Goal: Task Accomplishment & Management: Manage account settings

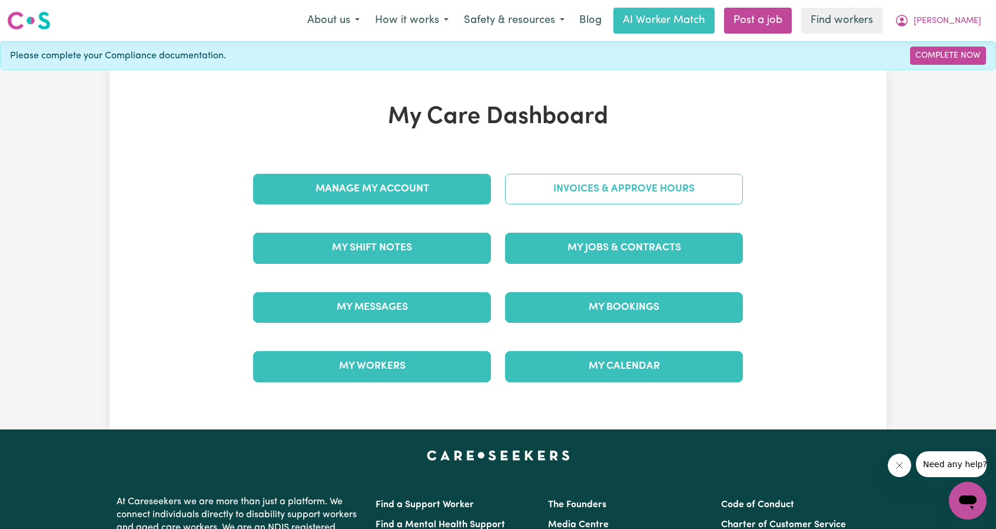
click at [595, 190] on link "Invoices & Approve Hours" at bounding box center [624, 189] width 238 height 31
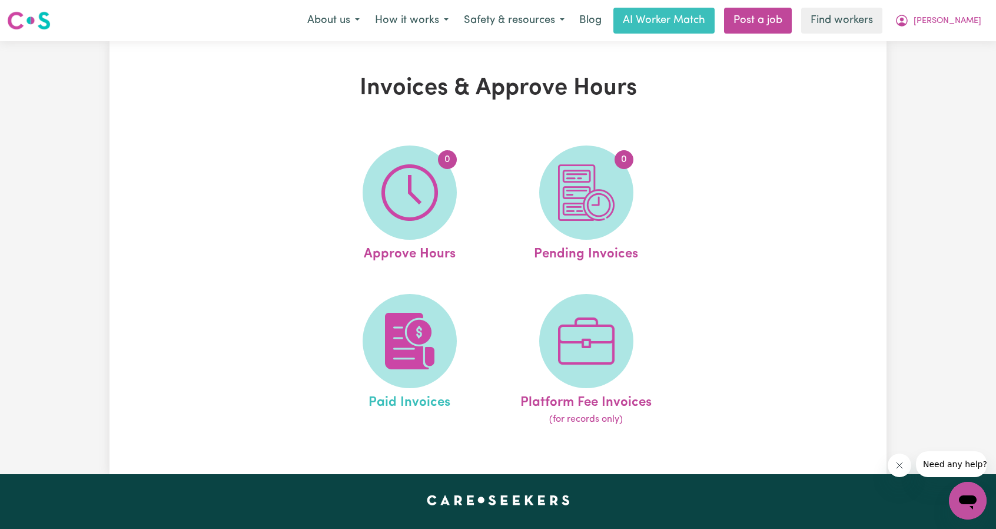
click at [442, 296] on link "Paid Invoices" at bounding box center [410, 360] width 170 height 133
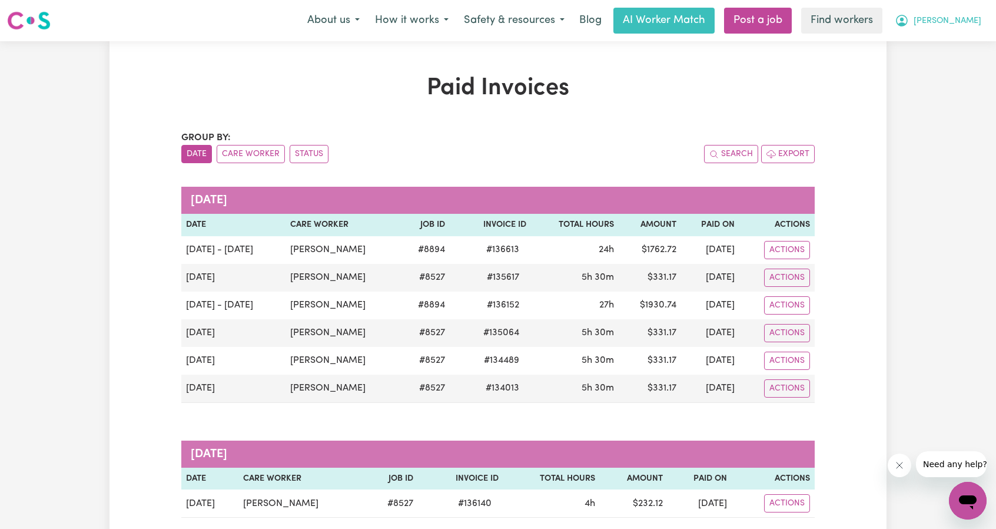
click at [909, 22] on icon "My Account" at bounding box center [902, 21] width 14 height 14
click at [947, 39] on link "My Dashboard" at bounding box center [941, 46] width 93 height 22
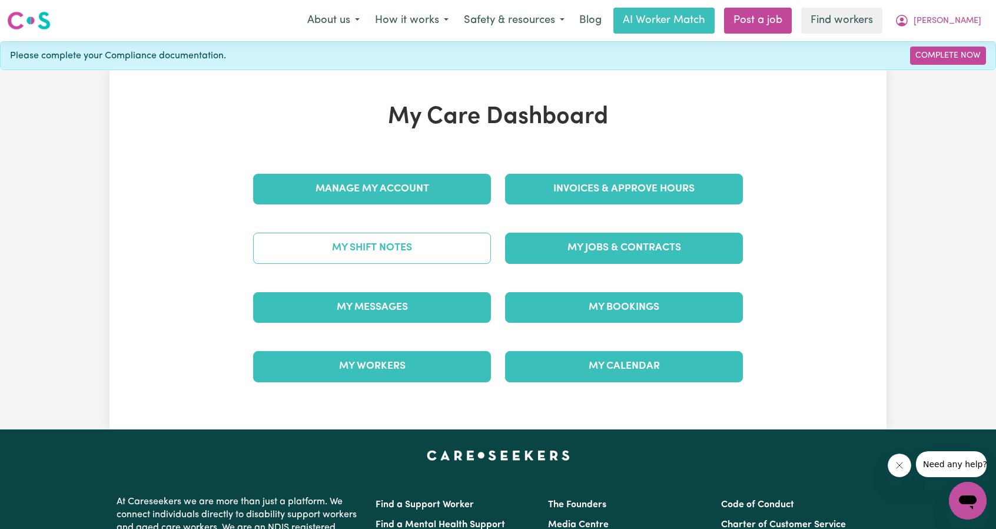
click at [457, 241] on link "My Shift Notes" at bounding box center [372, 248] width 238 height 31
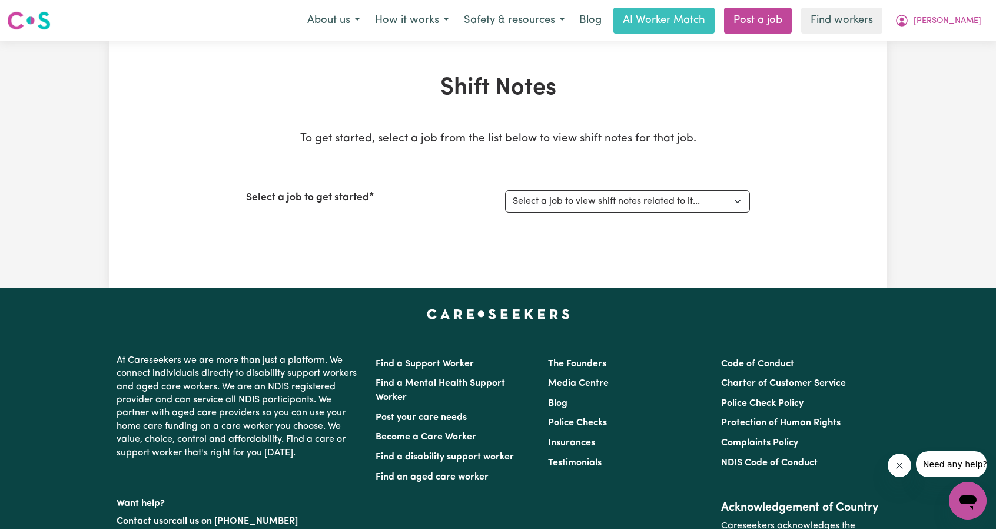
drag, startPoint x: 495, startPoint y: 201, endPoint x: 519, endPoint y: 202, distance: 23.6
click at [496, 201] on div "Select a job to get started" at bounding box center [368, 201] width 259 height 22
click at [563, 204] on select "Select a job to view shift notes related to it..." at bounding box center [627, 201] width 245 height 22
click at [592, 203] on select "Select a job to view shift notes related to it..." at bounding box center [627, 201] width 245 height 22
click at [732, 201] on select "Select a job to view shift notes related to it..." at bounding box center [627, 201] width 245 height 22
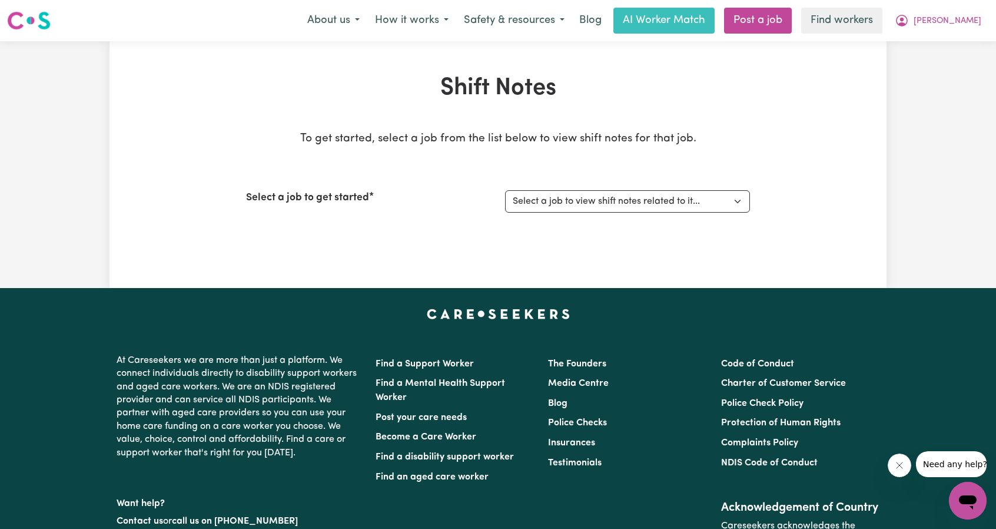
drag, startPoint x: 831, startPoint y: 174, endPoint x: 887, endPoint y: 95, distance: 96.4
click at [832, 171] on div "Shift Notes To get started, select a job from the list below to view shift note…" at bounding box center [498, 164] width 777 height 181
click at [729, 203] on select "Select a job to view shift notes related to it..." at bounding box center [627, 201] width 245 height 22
drag, startPoint x: 847, startPoint y: 196, endPoint x: 907, endPoint y: 84, distance: 126.7
click at [847, 195] on div "Shift Notes To get started, select a job from the list below to view shift note…" at bounding box center [498, 164] width 777 height 181
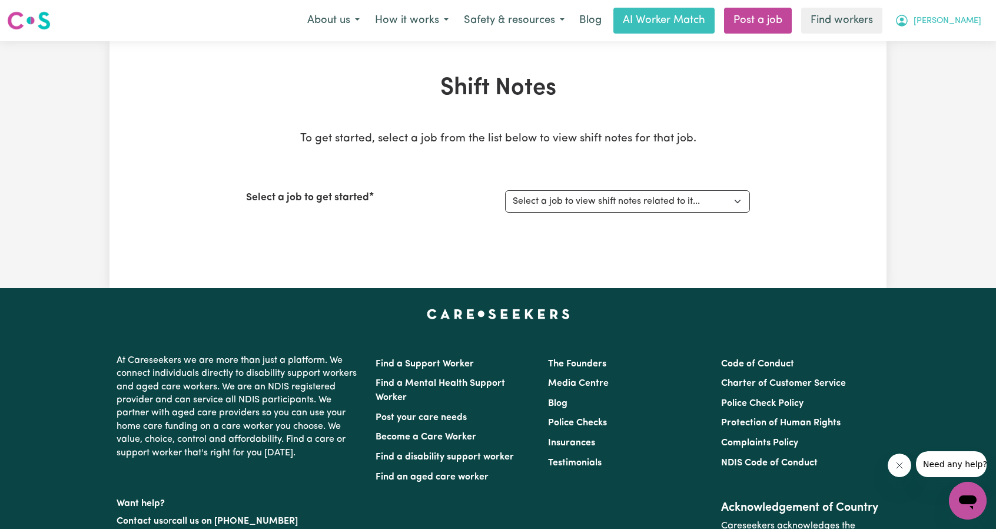
click at [904, 19] on icon "My Account" at bounding box center [902, 20] width 4 height 4
click at [949, 41] on link "My Dashboard" at bounding box center [941, 46] width 93 height 22
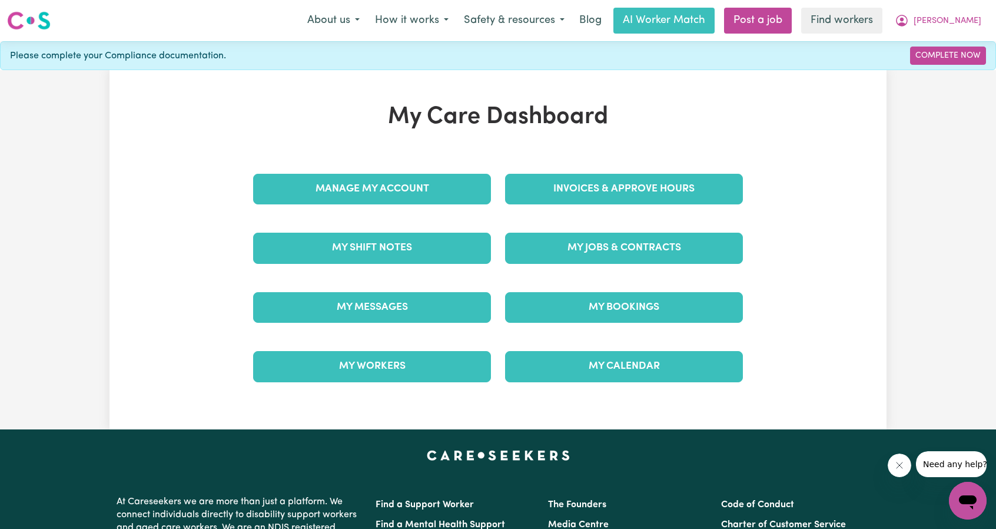
click at [659, 224] on div "My Jobs & Contracts" at bounding box center [624, 247] width 252 height 59
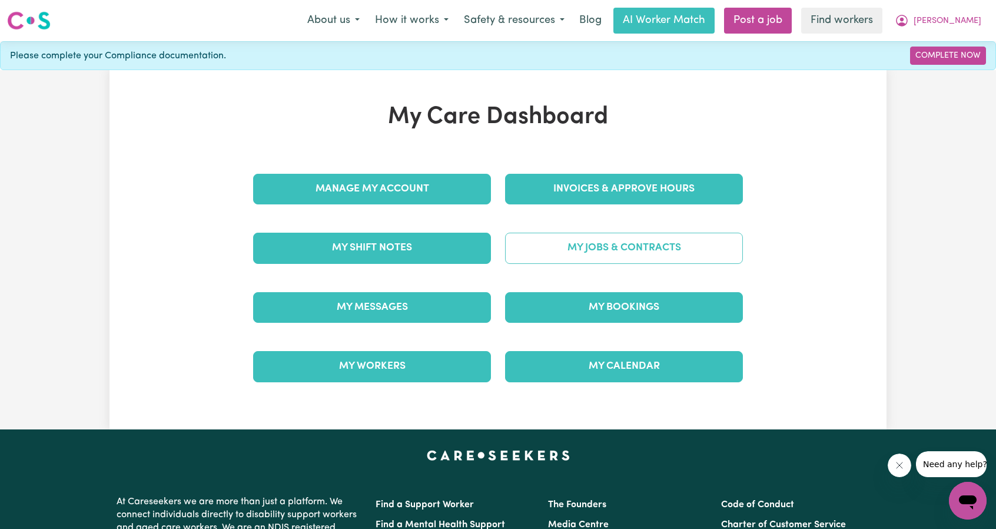
click at [662, 238] on link "My Jobs & Contracts" at bounding box center [624, 248] width 238 height 31
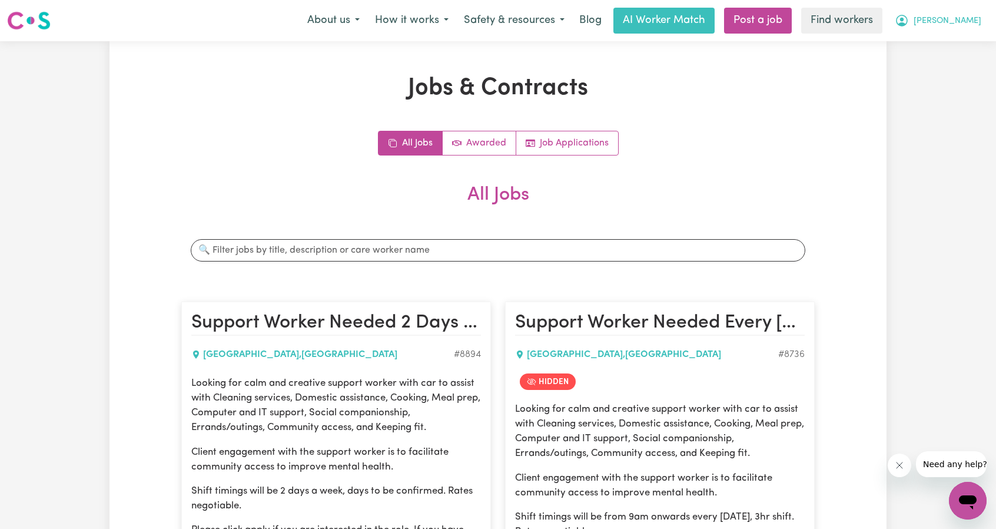
click at [968, 21] on button "[PERSON_NAME]" at bounding box center [938, 20] width 102 height 25
click at [948, 38] on link "My Dashboard" at bounding box center [941, 46] width 93 height 22
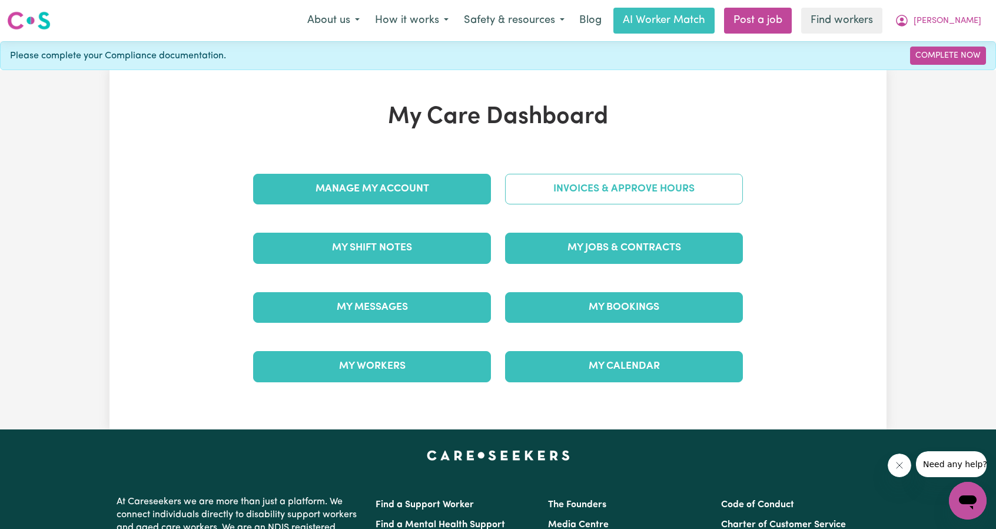
click at [652, 180] on link "Invoices & Approve Hours" at bounding box center [624, 189] width 238 height 31
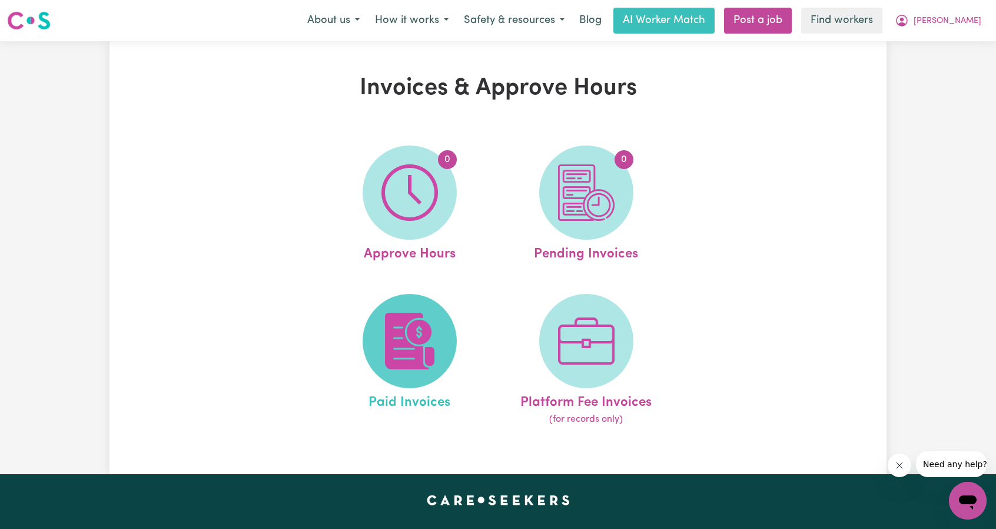
click at [422, 326] on img at bounding box center [409, 341] width 57 height 57
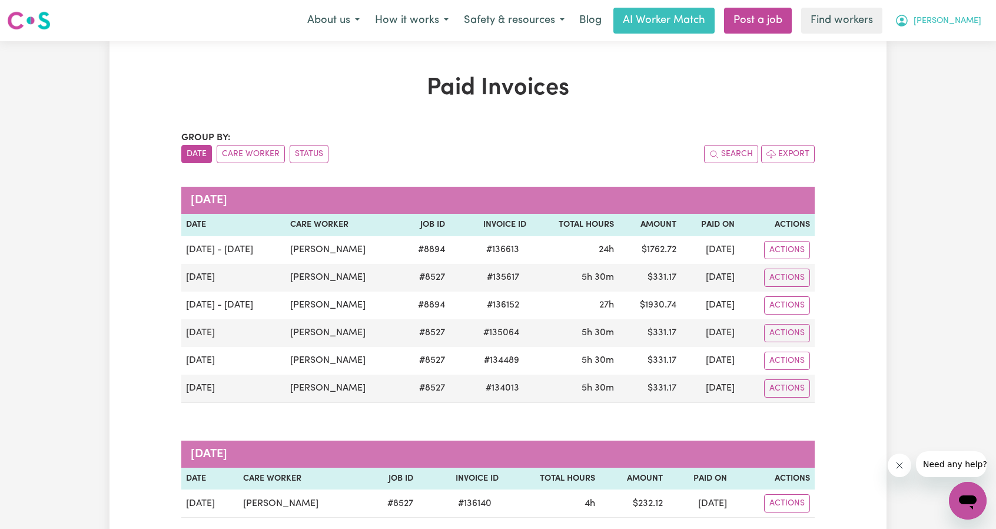
click at [971, 19] on span "[PERSON_NAME]" at bounding box center [948, 21] width 68 height 13
click at [950, 38] on link "My Dashboard" at bounding box center [941, 46] width 93 height 22
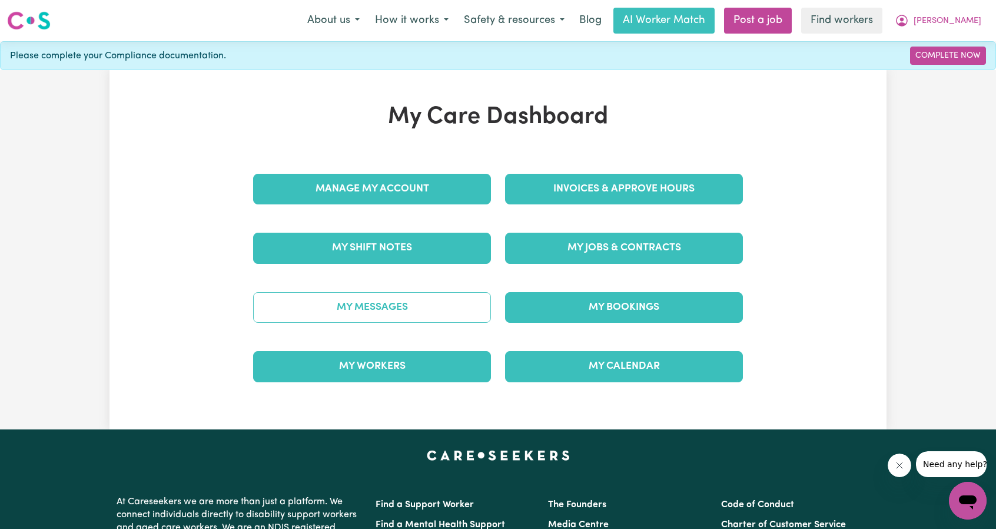
click at [472, 298] on link "My Messages" at bounding box center [372, 307] width 238 height 31
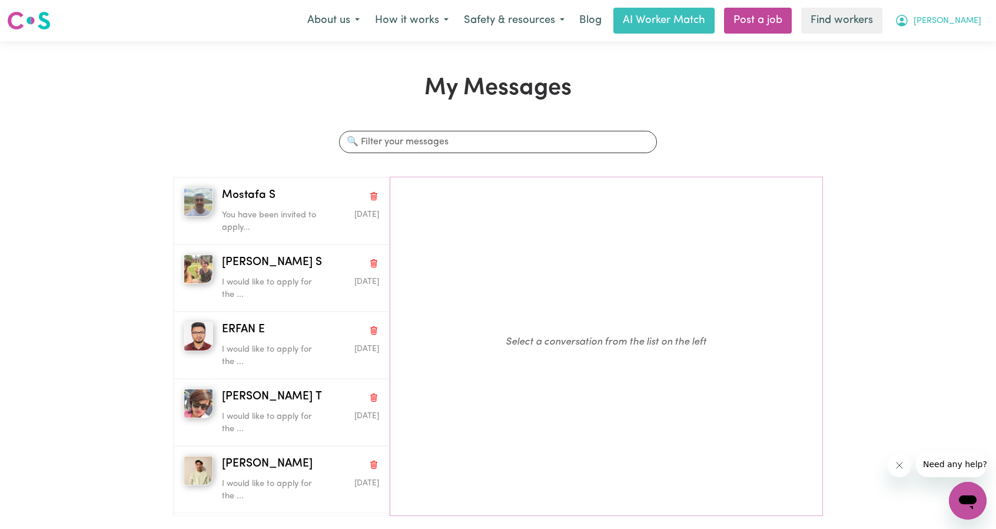
click at [965, 26] on button "[PERSON_NAME]" at bounding box center [938, 20] width 102 height 25
click at [938, 47] on link "My Dashboard" at bounding box center [941, 46] width 93 height 22
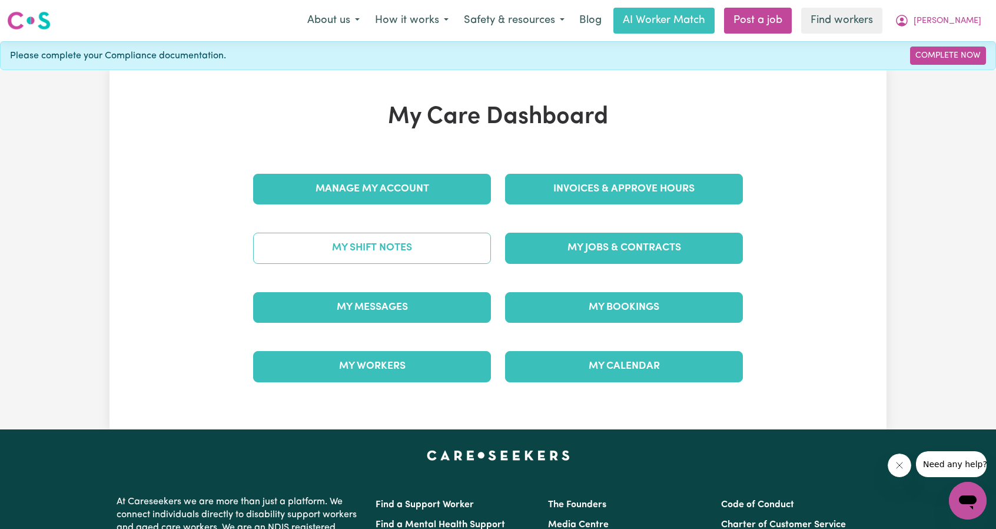
click at [402, 251] on link "My Shift Notes" at bounding box center [372, 248] width 238 height 31
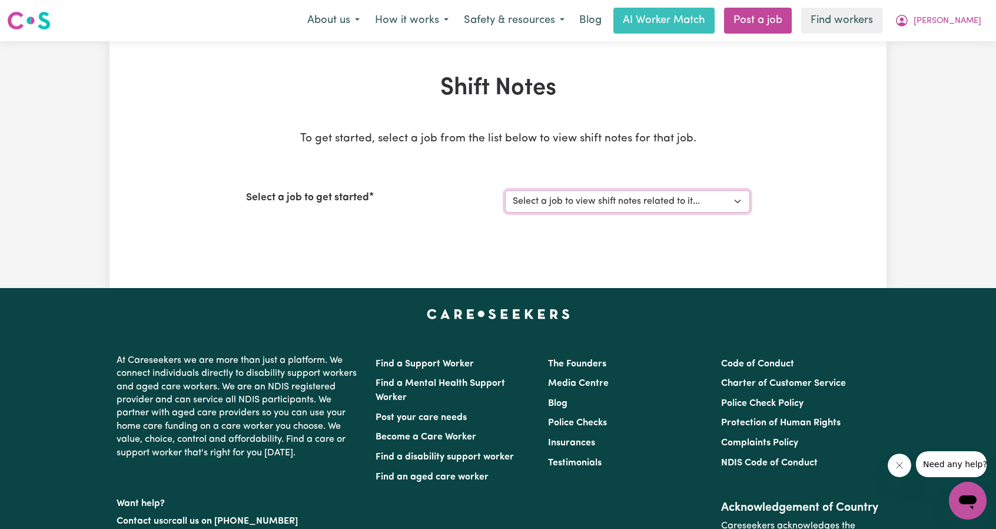
click at [538, 208] on select "Select a job to view shift notes related to it..." at bounding box center [627, 201] width 245 height 22
click at [758, 150] on div "Shift Notes To get started, select a job from the list below to view shift note…" at bounding box center [498, 164] width 777 height 181
click at [975, 18] on span "[PERSON_NAME]" at bounding box center [948, 21] width 68 height 13
click at [960, 34] on div "My Dashboard Logout" at bounding box center [942, 56] width 94 height 45
click at [954, 34] on div "My Dashboard Logout" at bounding box center [942, 56] width 94 height 45
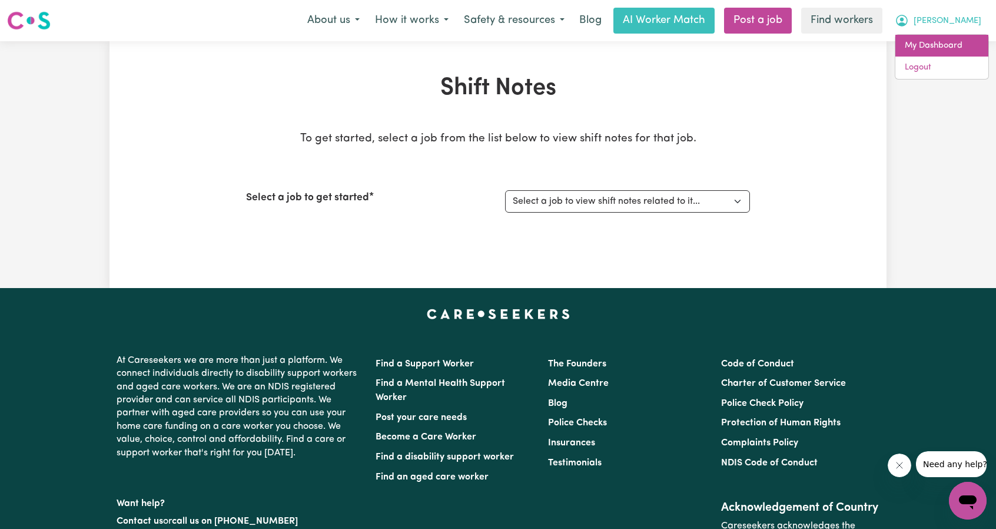
click at [951, 37] on link "My Dashboard" at bounding box center [941, 46] width 93 height 22
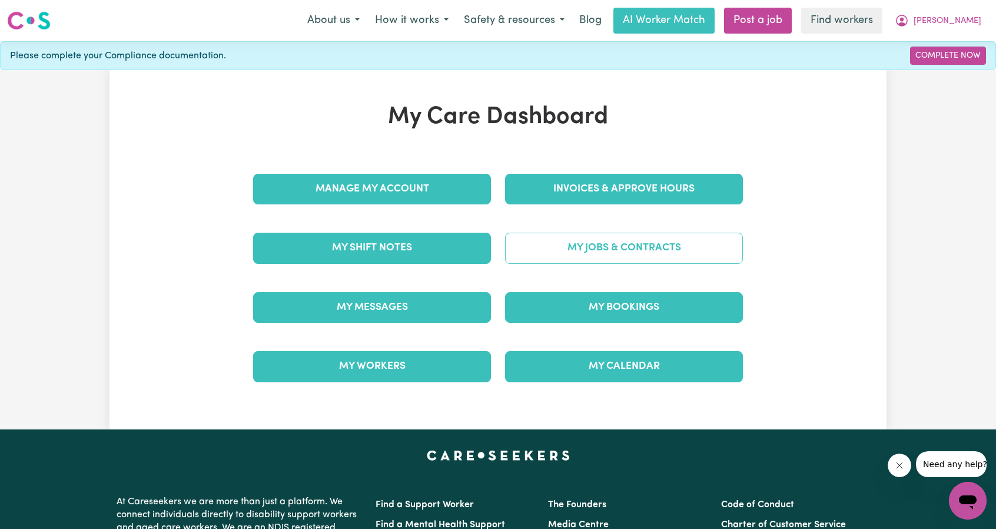
click at [594, 249] on link "My Jobs & Contracts" at bounding box center [624, 248] width 238 height 31
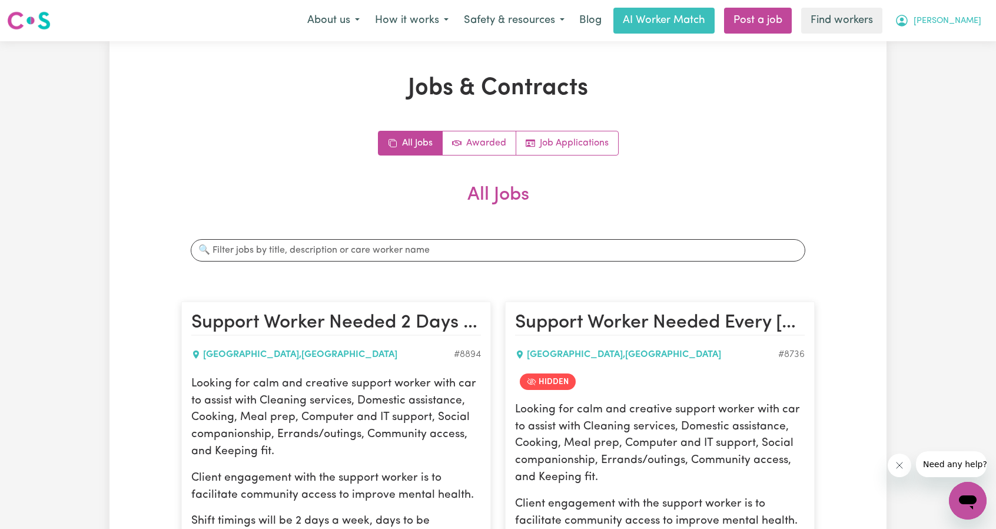
click at [984, 24] on button "[PERSON_NAME]" at bounding box center [938, 20] width 102 height 25
click at [954, 43] on link "My Dashboard" at bounding box center [941, 46] width 93 height 22
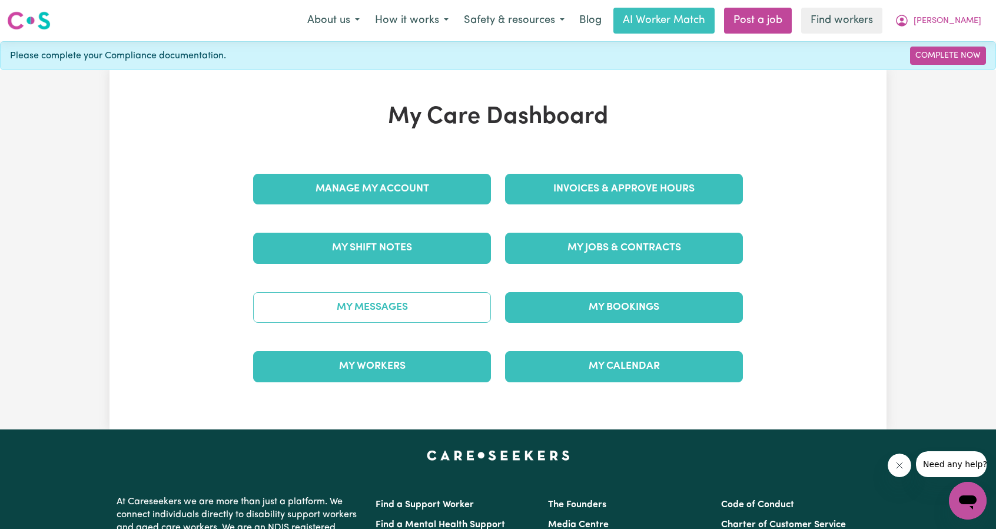
click at [403, 301] on link "My Messages" at bounding box center [372, 307] width 238 height 31
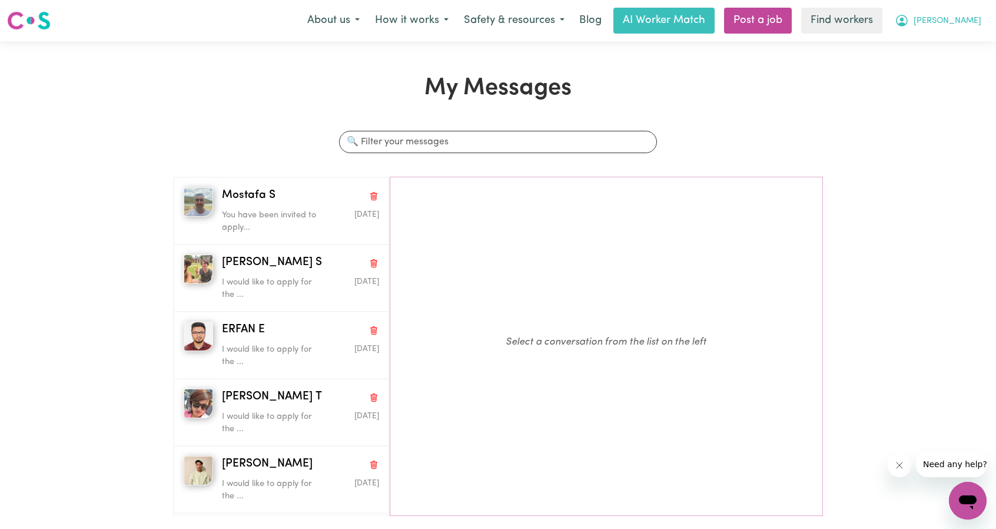
click at [908, 17] on icon "My Account" at bounding box center [902, 21] width 12 height 12
click at [933, 39] on link "My Dashboard" at bounding box center [941, 46] width 93 height 22
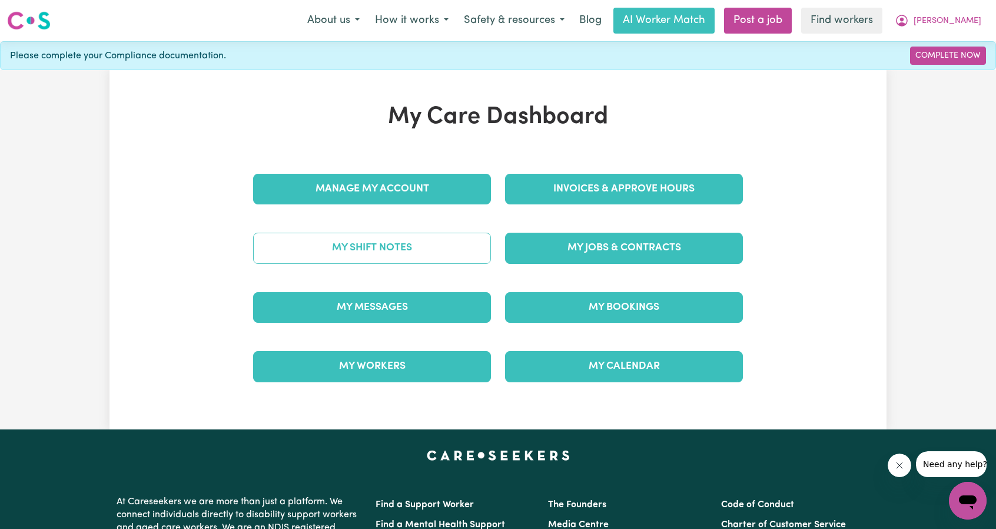
click at [463, 235] on link "My Shift Notes" at bounding box center [372, 248] width 238 height 31
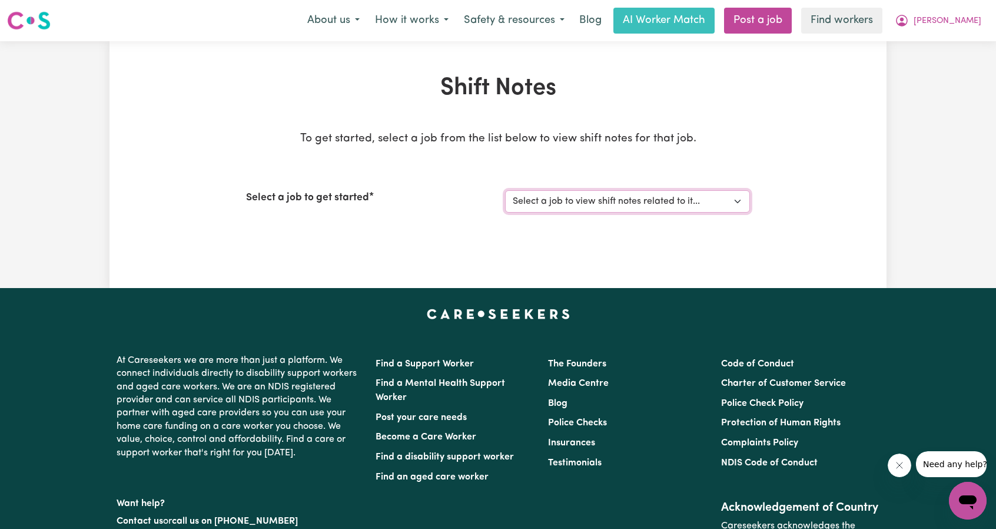
click at [633, 201] on select "Select a job to view shift notes related to it..." at bounding box center [627, 201] width 245 height 22
click at [630, 257] on div "Shift Notes To get started, select a job from the list below to view shift note…" at bounding box center [498, 164] width 777 height 247
click at [909, 24] on icon "My Account" at bounding box center [902, 21] width 14 height 14
drag, startPoint x: 951, startPoint y: 31, endPoint x: 946, endPoint y: 45, distance: 15.1
click at [946, 45] on link "My Dashboard" at bounding box center [941, 46] width 93 height 22
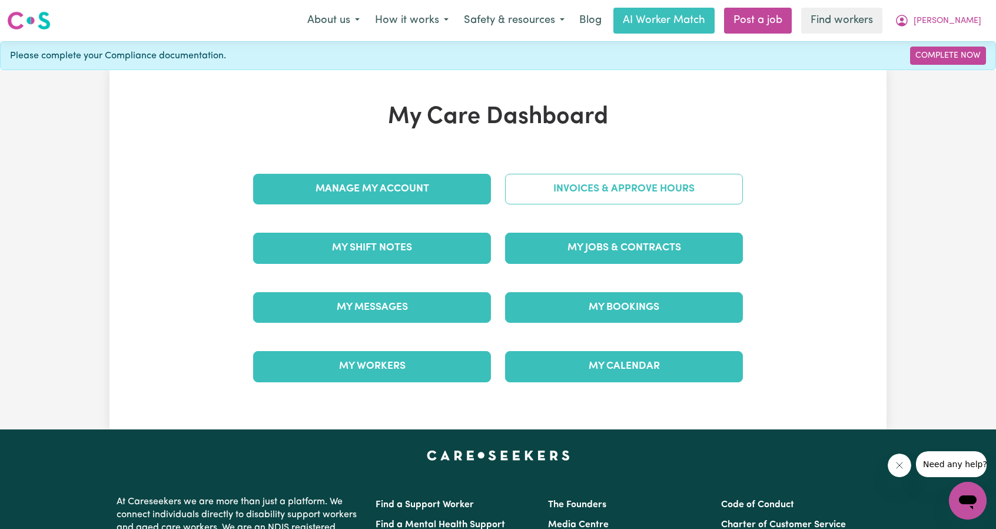
click at [637, 202] on link "Invoices & Approve Hours" at bounding box center [624, 189] width 238 height 31
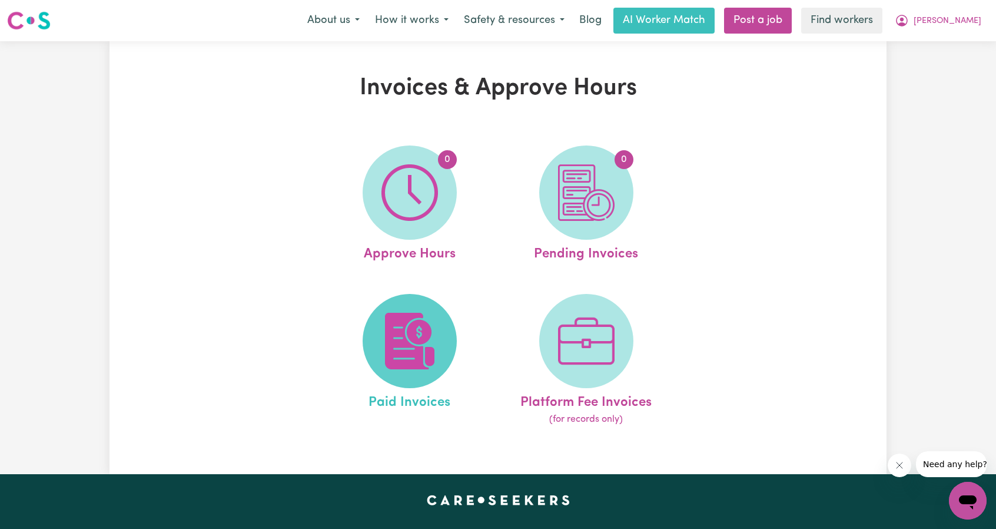
click at [411, 357] on img at bounding box center [409, 341] width 57 height 57
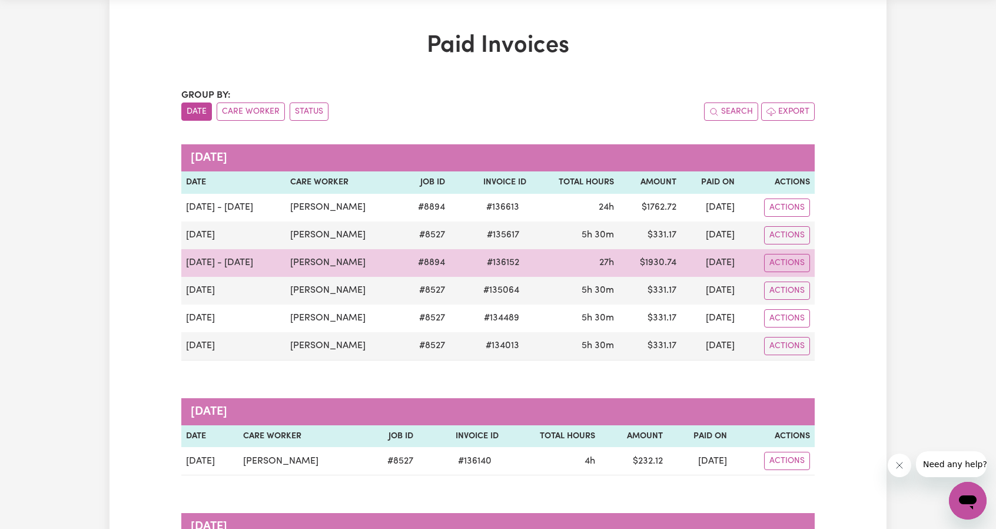
scroll to position [118, 0]
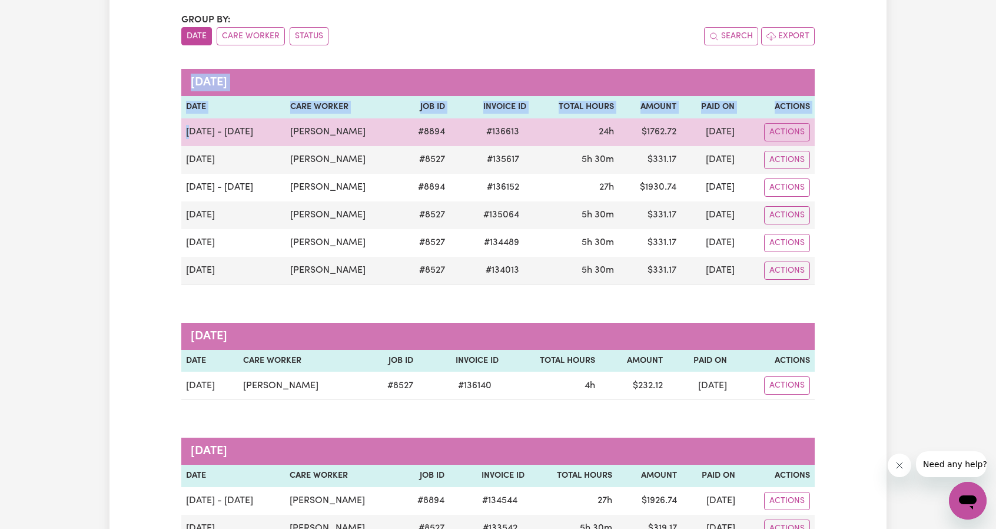
drag, startPoint x: 823, startPoint y: 257, endPoint x: 195, endPoint y: 123, distance: 641.8
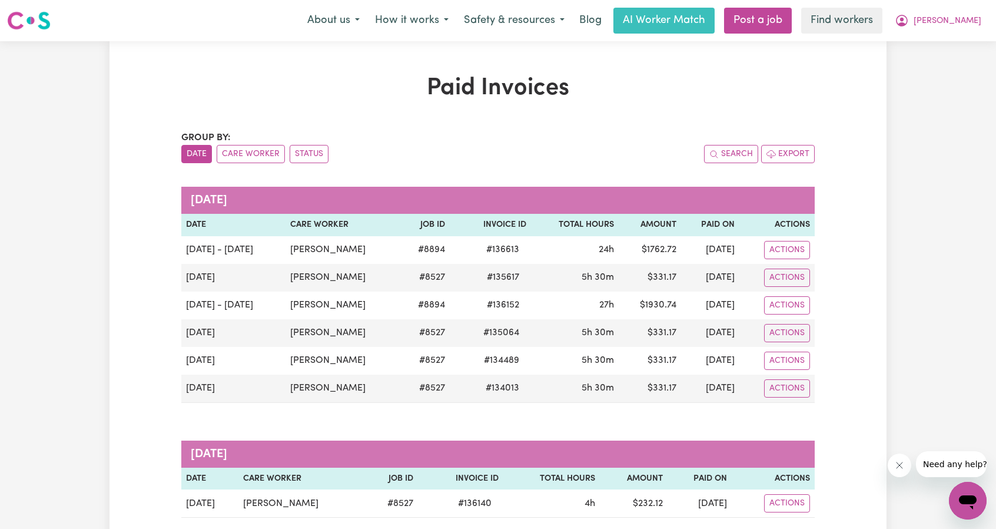
scroll to position [0, 0]
click at [909, 23] on icon "My Account" at bounding box center [902, 21] width 14 height 14
click at [940, 64] on link "Logout" at bounding box center [941, 68] width 93 height 22
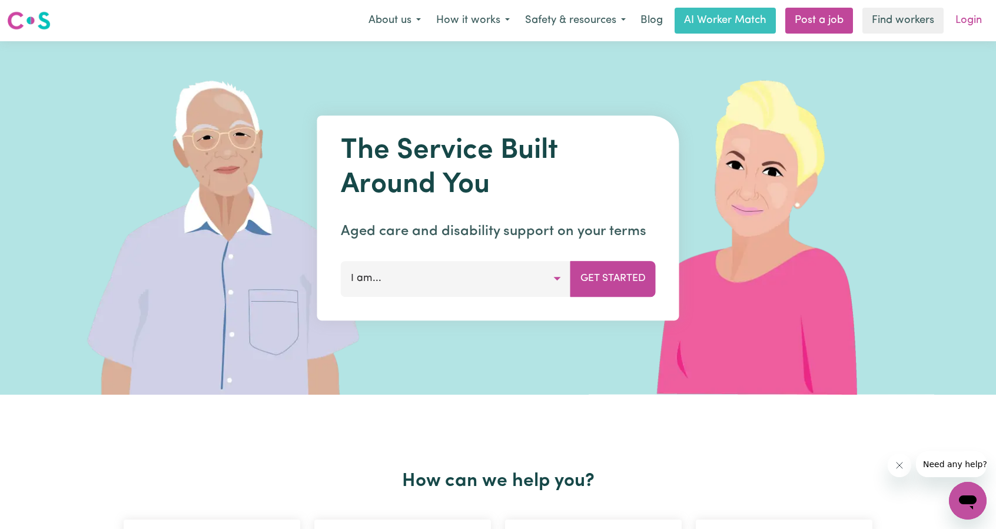
click at [967, 26] on link "Login" at bounding box center [968, 21] width 41 height 26
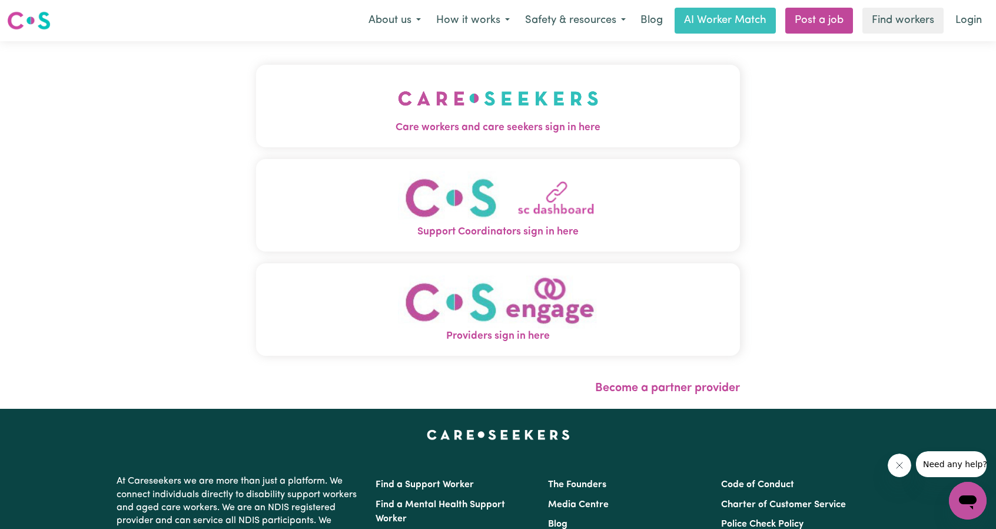
click at [398, 116] on img "Care workers and care seekers sign in here" at bounding box center [498, 99] width 201 height 44
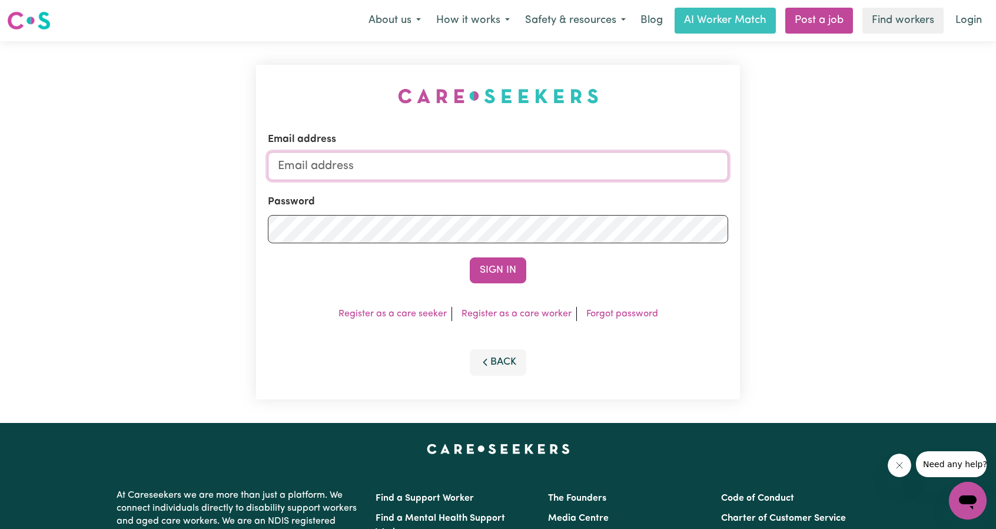
click at [533, 172] on input "Email address" at bounding box center [498, 166] width 460 height 28
click at [340, 168] on input "[EMAIL_ADDRESS][PERSON_NAME][DOMAIN_NAME]" at bounding box center [498, 166] width 460 height 28
drag, startPoint x: 340, startPoint y: 168, endPoint x: 538, endPoint y: 176, distance: 198.0
click at [533, 176] on input "[EMAIL_ADDRESS][PERSON_NAME][DOMAIN_NAME]" at bounding box center [498, 166] width 460 height 28
type input "[EMAIL_ADDRESS][DOMAIN_NAME]"
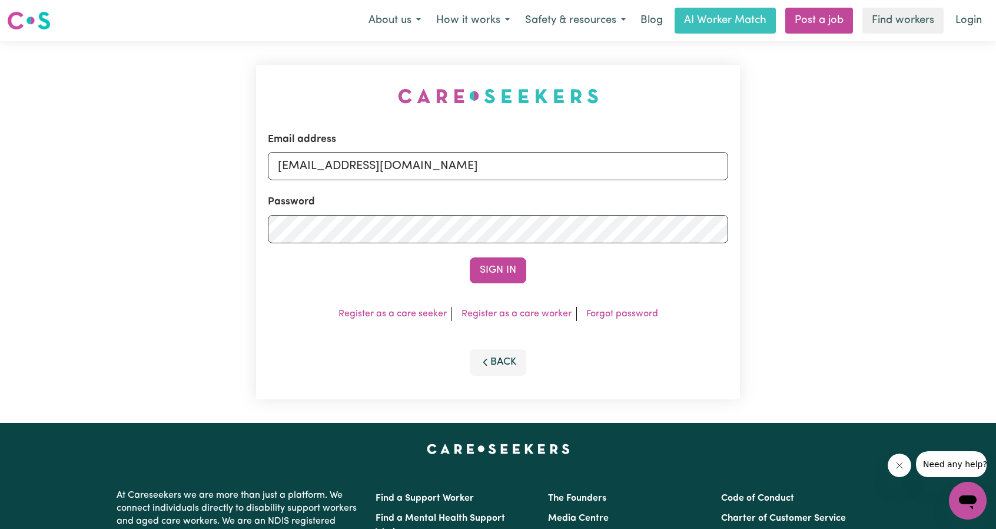
click at [523, 256] on form "Email address [EMAIL_ADDRESS][DOMAIN_NAME] Password Sign In" at bounding box center [498, 207] width 460 height 151
click at [500, 272] on button "Sign In" at bounding box center [498, 270] width 57 height 26
